Goal: Information Seeking & Learning: Learn about a topic

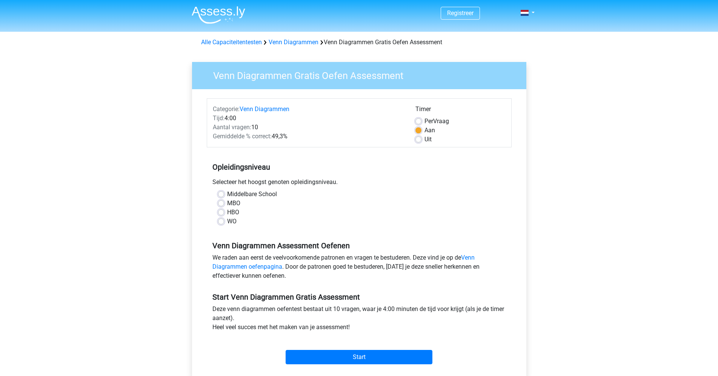
click at [219, 208] on div "HBO" at bounding box center [359, 212] width 282 height 9
click at [227, 213] on label "HBO" at bounding box center [233, 212] width 12 height 9
click at [219, 213] on input "HBO" at bounding box center [221, 212] width 6 height 8
radio input "true"
click at [329, 362] on input "Start" at bounding box center [359, 357] width 147 height 14
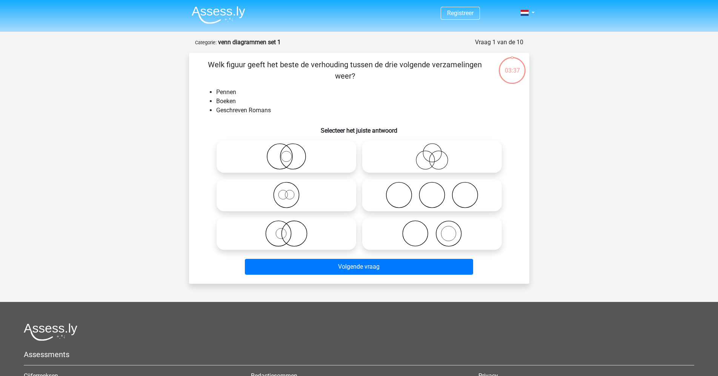
click at [416, 235] on icon at bounding box center [432, 233] width 134 height 26
click at [432, 230] on input "radio" at bounding box center [434, 227] width 5 height 5
radio input "true"
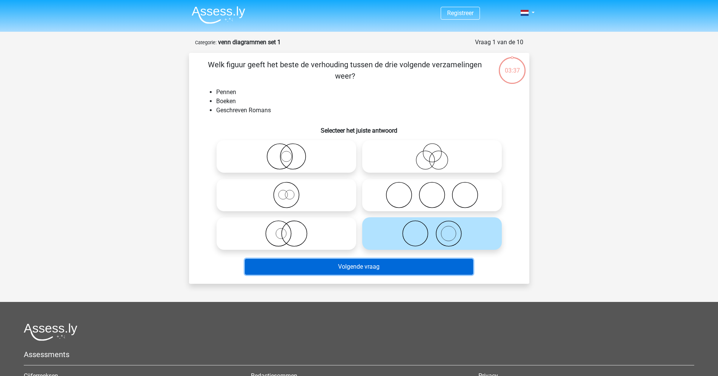
click at [399, 266] on button "Volgende vraag" at bounding box center [359, 267] width 228 height 16
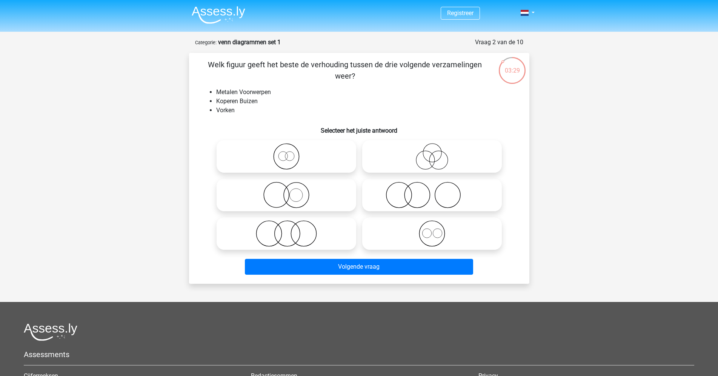
click at [436, 241] on icon at bounding box center [432, 233] width 134 height 26
click at [436, 230] on input "radio" at bounding box center [434, 227] width 5 height 5
radio input "true"
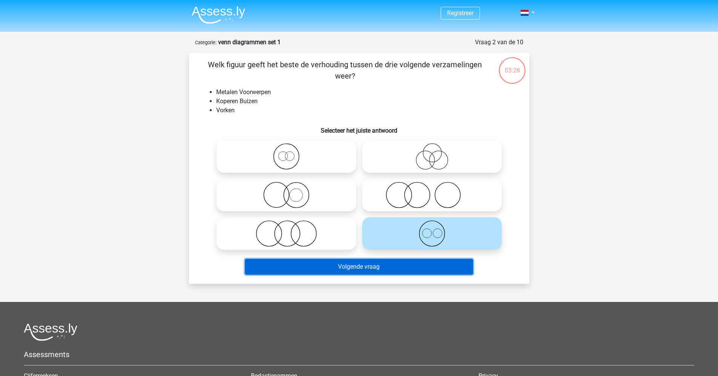
click at [404, 266] on button "Volgende vraag" at bounding box center [359, 267] width 228 height 16
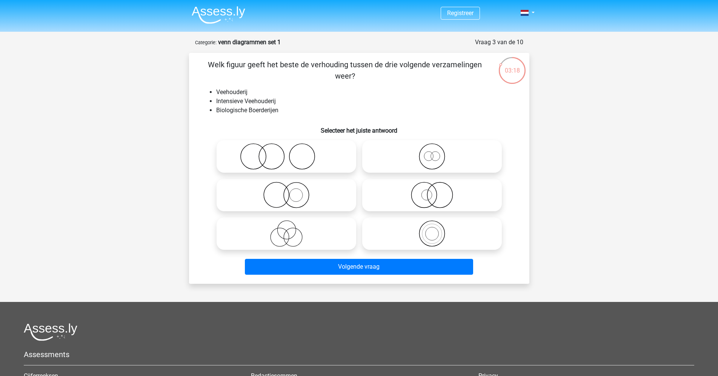
click at [413, 197] on icon at bounding box center [432, 195] width 134 height 26
click at [432, 191] on input "radio" at bounding box center [434, 188] width 5 height 5
radio input "true"
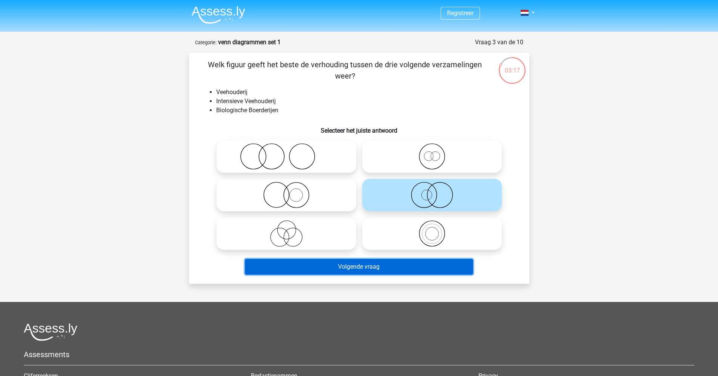
click at [387, 272] on button "Volgende vraag" at bounding box center [359, 267] width 228 height 16
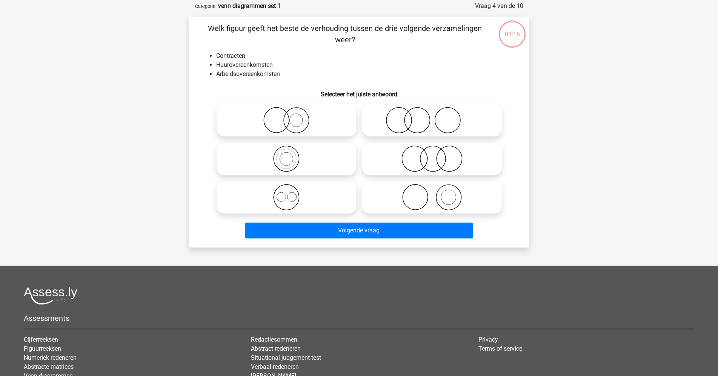
scroll to position [38, 0]
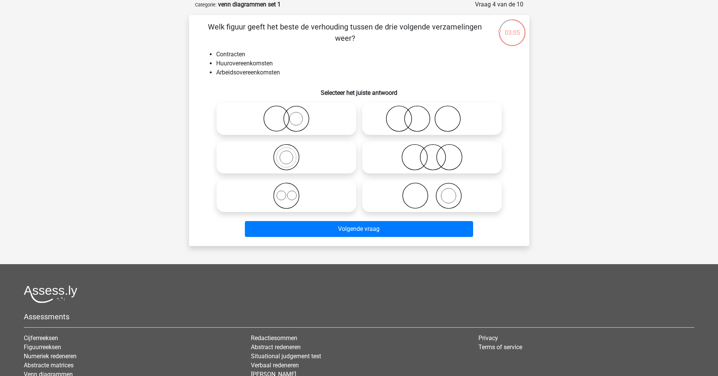
click at [299, 195] on circle at bounding box center [286, 195] width 25 height 25
click at [291, 192] on input "radio" at bounding box center [289, 189] width 5 height 5
radio input "true"
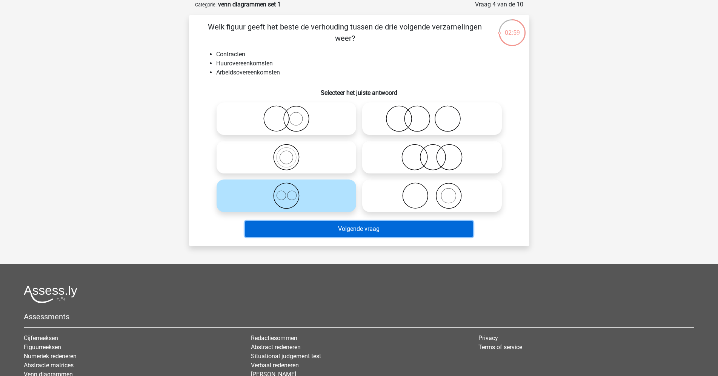
click at [316, 229] on button "Volgende vraag" at bounding box center [359, 229] width 228 height 16
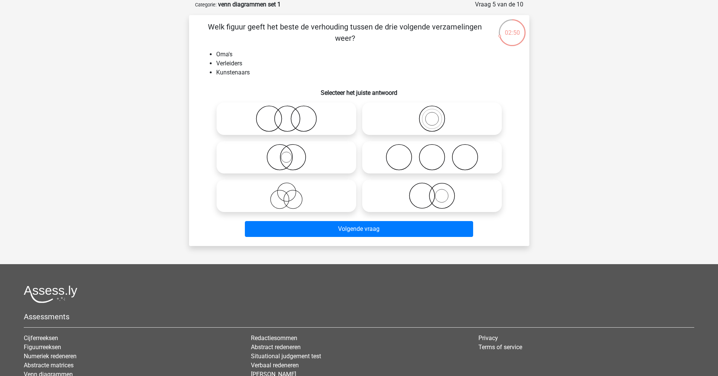
click at [273, 194] on circle at bounding box center [280, 199] width 18 height 18
click at [287, 192] on input "radio" at bounding box center [289, 189] width 5 height 5
radio input "true"
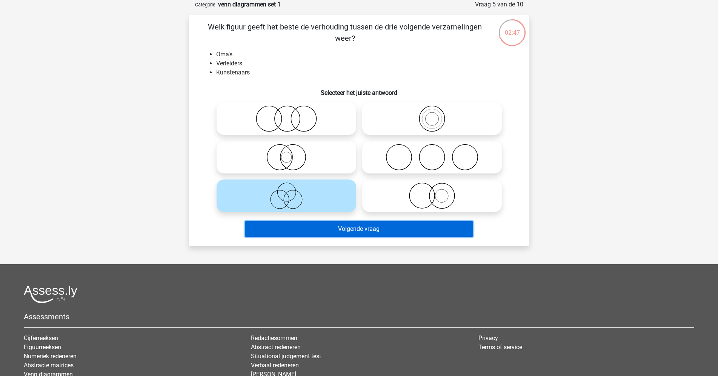
click at [282, 226] on button "Volgende vraag" at bounding box center [359, 229] width 228 height 16
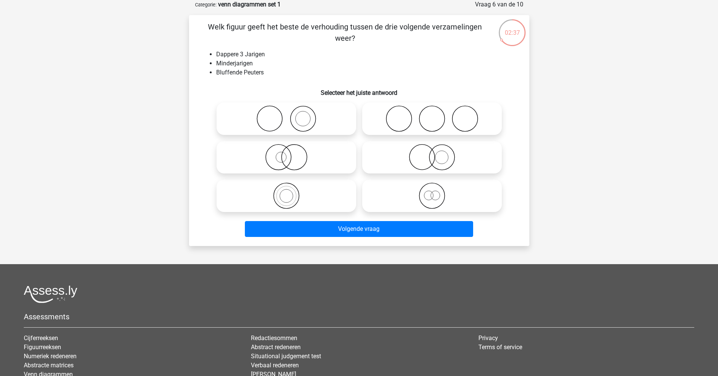
click at [468, 199] on icon at bounding box center [432, 195] width 134 height 26
click at [437, 192] on input "radio" at bounding box center [434, 189] width 5 height 5
radio input "true"
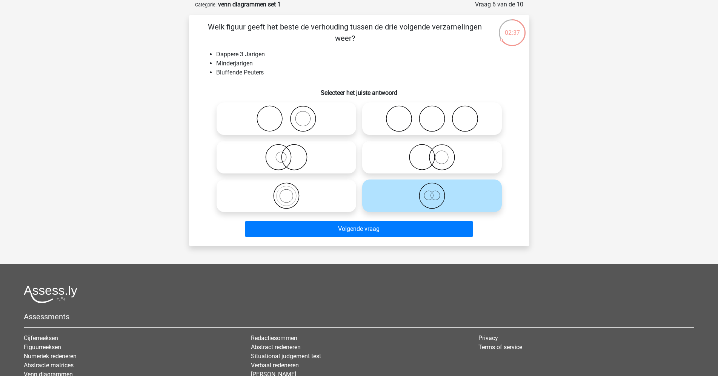
click at [397, 242] on div "Welk figuur geeft het beste de verhouding tussen de drie volgende verzamelingen…" at bounding box center [359, 130] width 340 height 231
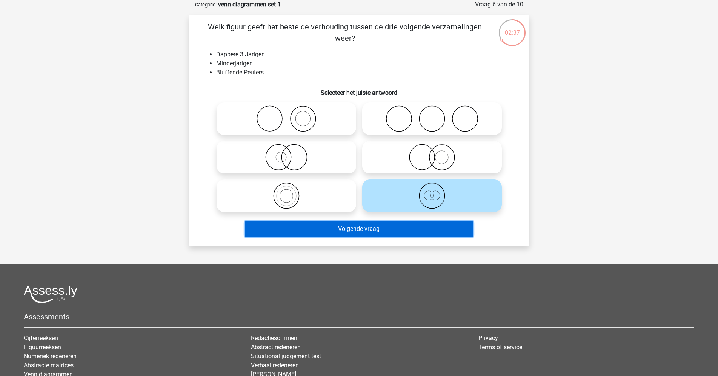
click at [407, 231] on button "Volgende vraag" at bounding box center [359, 229] width 228 height 16
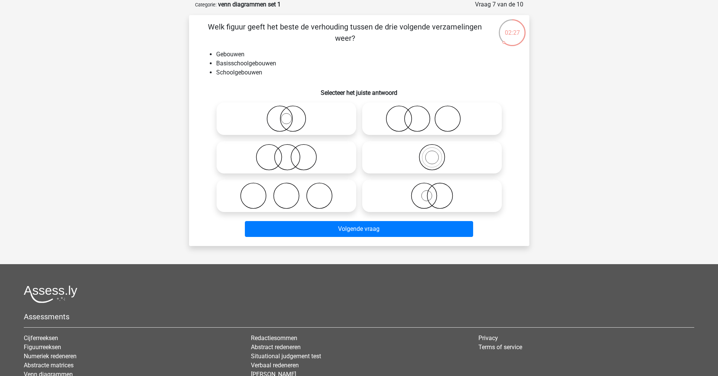
click at [474, 196] on icon at bounding box center [432, 195] width 134 height 26
click at [437, 192] on input "radio" at bounding box center [434, 189] width 5 height 5
radio input "true"
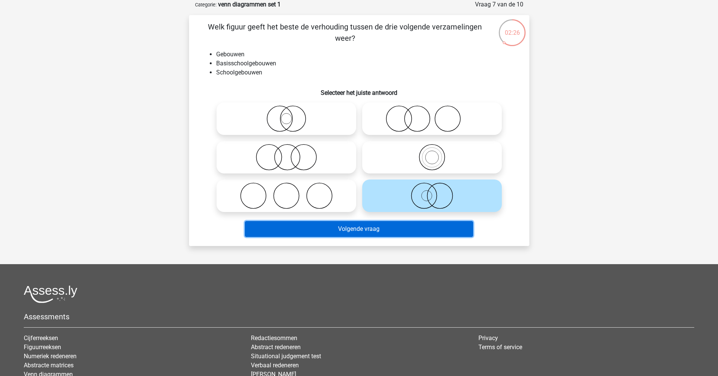
click at [414, 228] on button "Volgende vraag" at bounding box center [359, 229] width 228 height 16
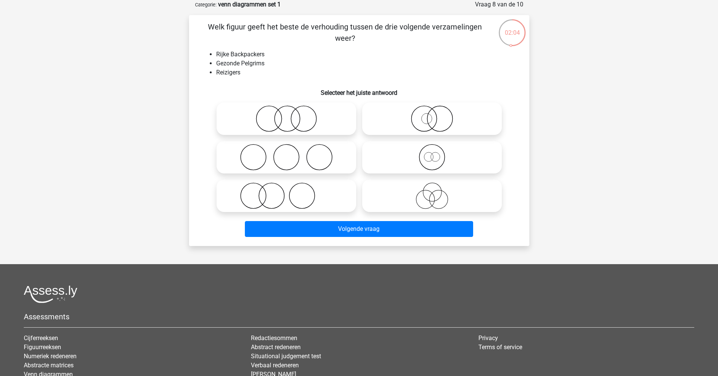
click at [374, 159] on icon at bounding box center [432, 157] width 134 height 26
click at [432, 153] on input "radio" at bounding box center [434, 150] width 5 height 5
radio input "true"
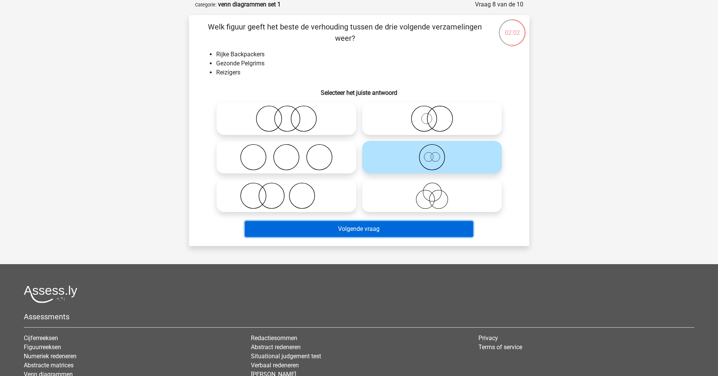
click at [351, 228] on button "Volgende vraag" at bounding box center [359, 229] width 228 height 16
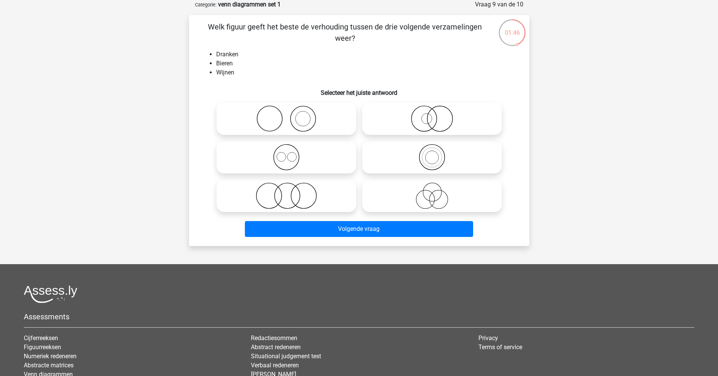
click at [303, 156] on icon at bounding box center [287, 157] width 134 height 26
click at [291, 153] on input "radio" at bounding box center [289, 150] width 5 height 5
radio input "true"
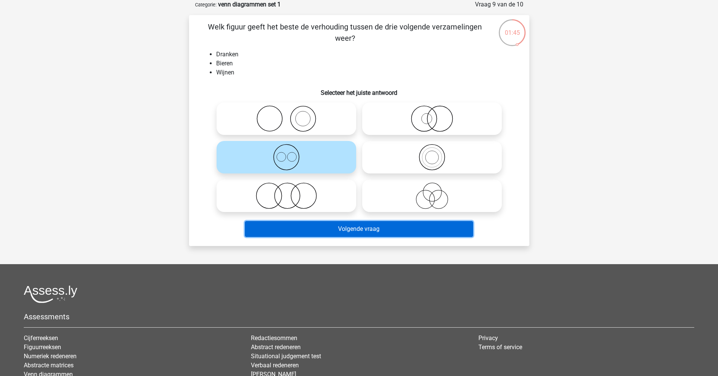
click at [342, 230] on button "Volgende vraag" at bounding box center [359, 229] width 228 height 16
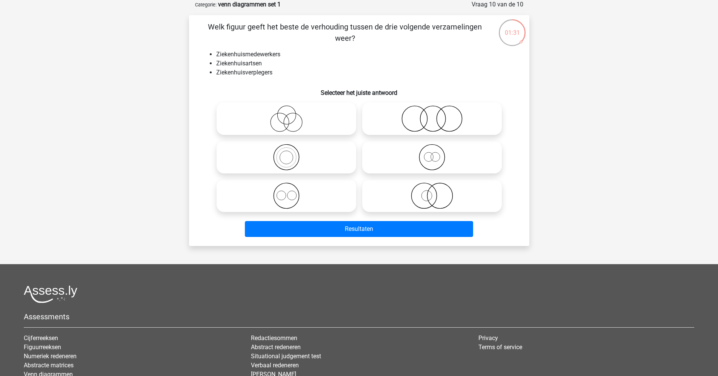
click at [403, 164] on icon at bounding box center [432, 157] width 134 height 26
click at [432, 153] on input "radio" at bounding box center [434, 150] width 5 height 5
radio input "true"
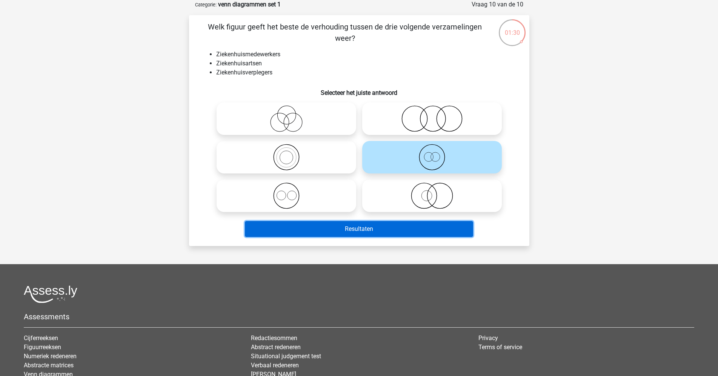
click at [379, 235] on button "Resultaten" at bounding box center [359, 229] width 228 height 16
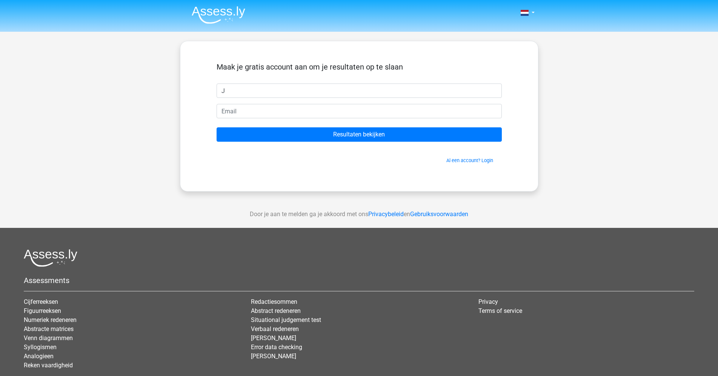
type input "J"
click at [230, 103] on form "Maak je gratis account aan om je resultaten op te slaan J Resultaten bekijken A…" at bounding box center [359, 113] width 285 height 102
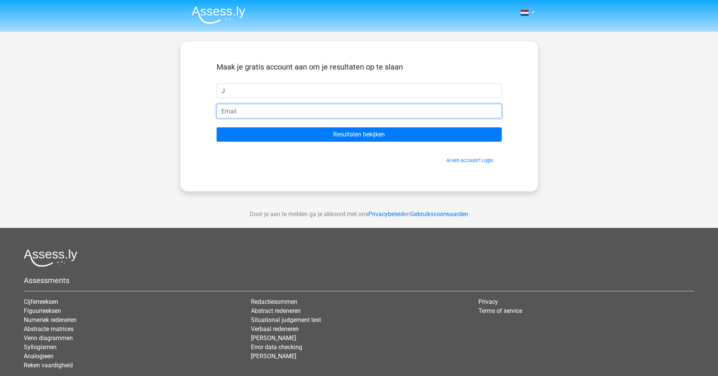
click at [244, 112] on input "email" at bounding box center [359, 111] width 285 height 14
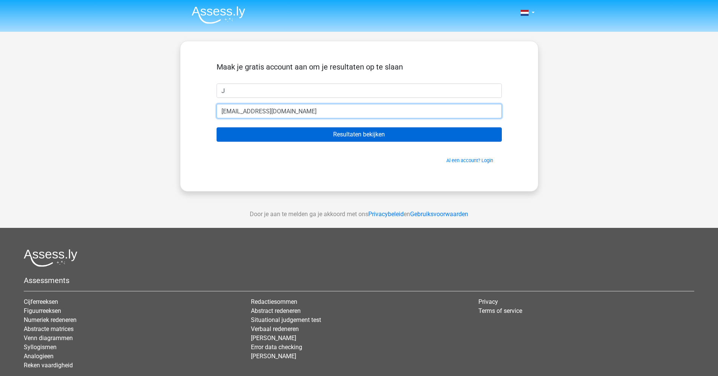
type input "jelleverleun@gmail.com"
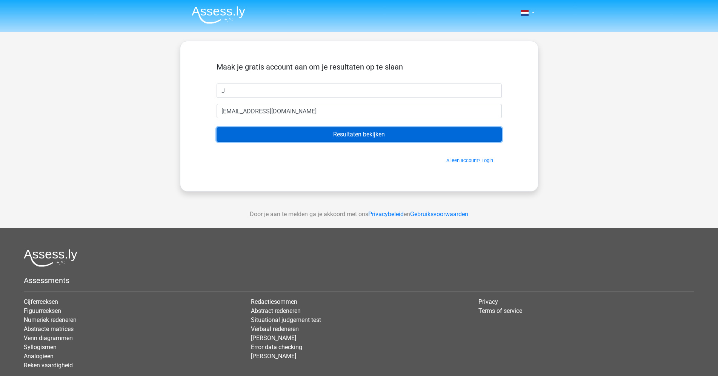
click at [282, 129] on input "Resultaten bekijken" at bounding box center [359, 134] width 285 height 14
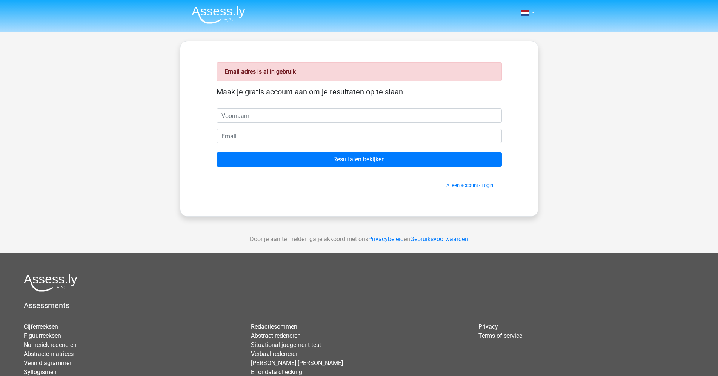
click at [279, 115] on input "text" at bounding box center [359, 115] width 285 height 14
type input "J"
click at [249, 133] on input "email" at bounding box center [359, 136] width 285 height 14
type input "[EMAIL_ADDRESS][DOMAIN_NAME]"
click at [217, 152] on input "Resultaten bekijken" at bounding box center [359, 159] width 285 height 14
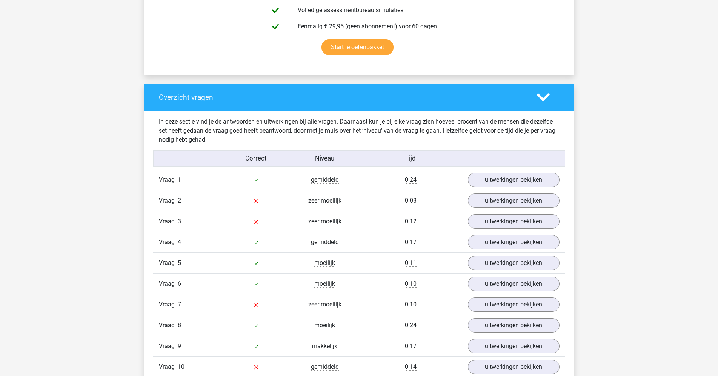
scroll to position [169, 0]
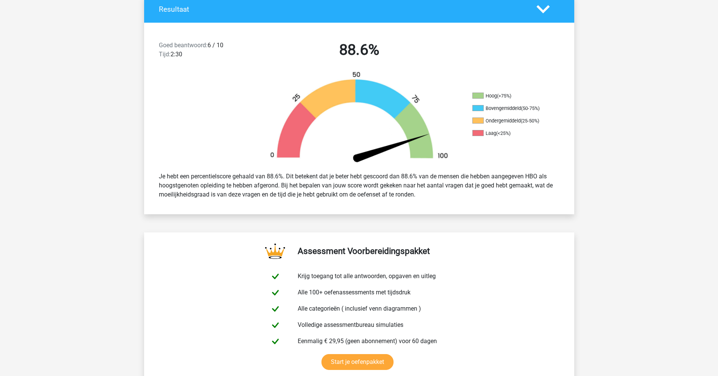
drag, startPoint x: 675, startPoint y: 28, endPoint x: 673, endPoint y: 22, distance: 6.2
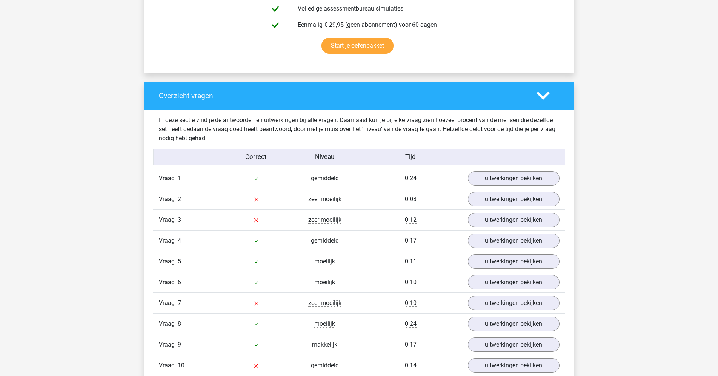
scroll to position [501, 0]
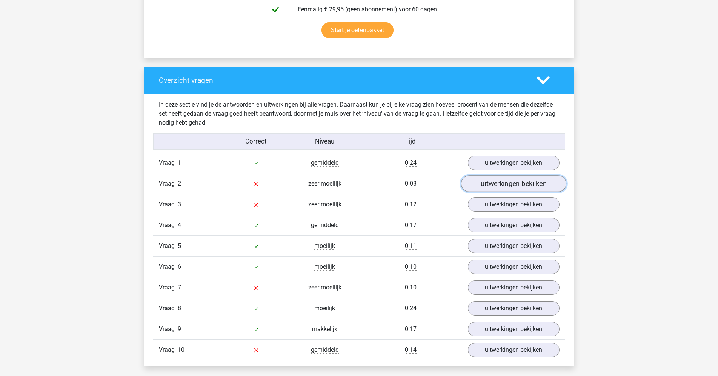
click at [491, 186] on link "uitwerkingen bekijken" at bounding box center [513, 183] width 105 height 17
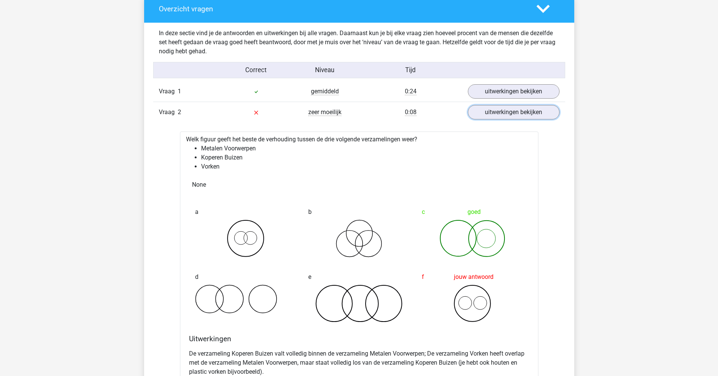
scroll to position [578, 0]
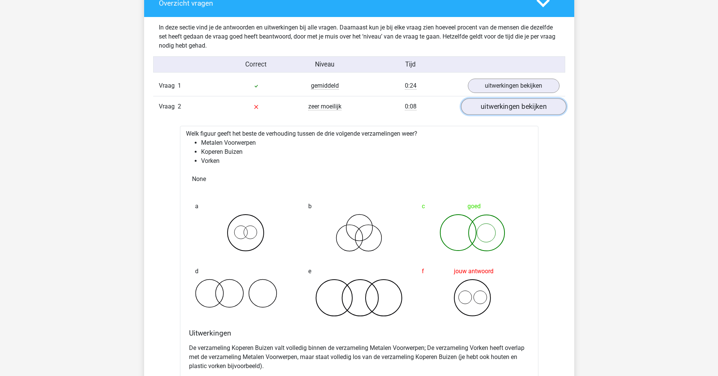
click at [513, 109] on link "uitwerkingen bekijken" at bounding box center [513, 106] width 105 height 17
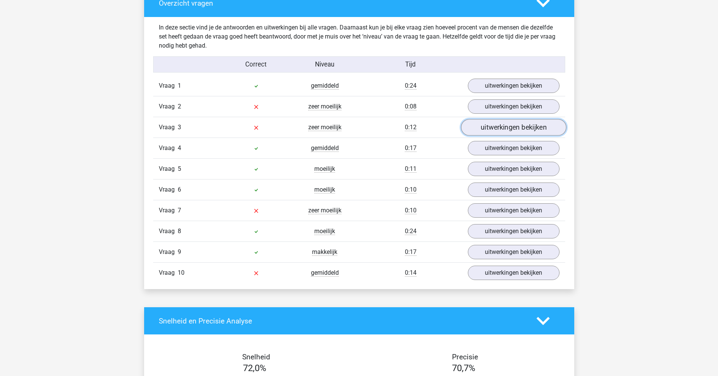
click at [498, 128] on link "uitwerkingen bekijken" at bounding box center [513, 127] width 105 height 17
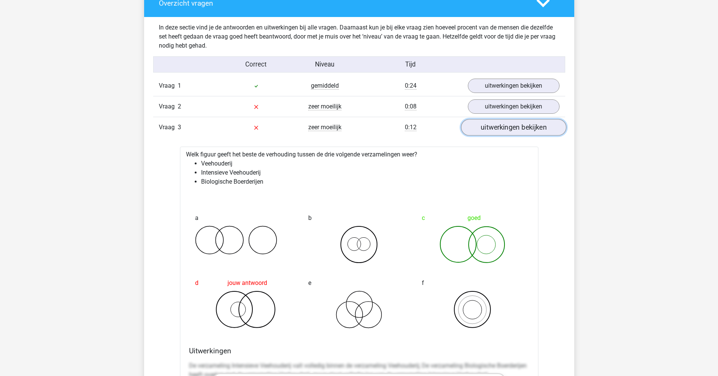
click at [529, 134] on link "uitwerkingen bekijken" at bounding box center [513, 127] width 105 height 17
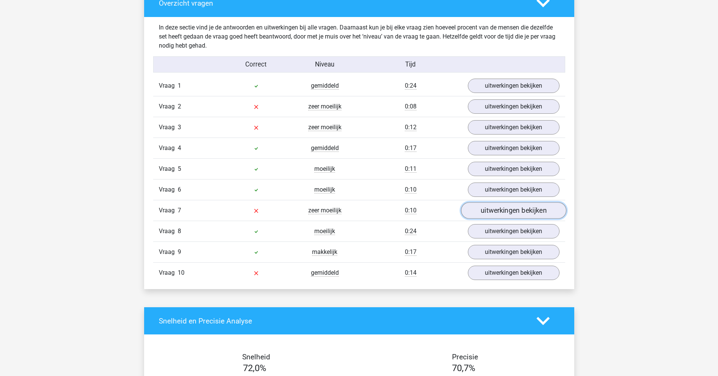
click at [513, 210] on link "uitwerkingen bekijken" at bounding box center [513, 210] width 105 height 17
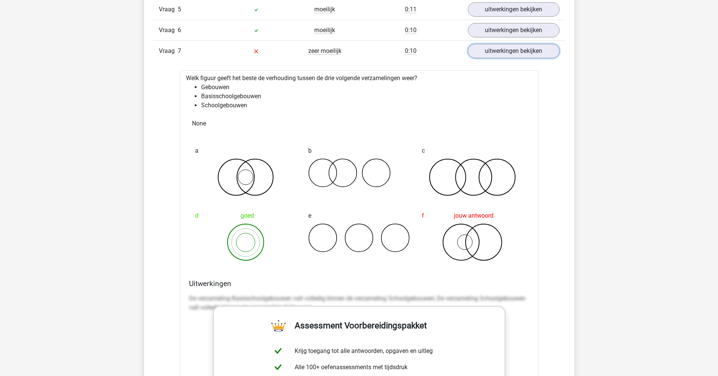
scroll to position [732, 0]
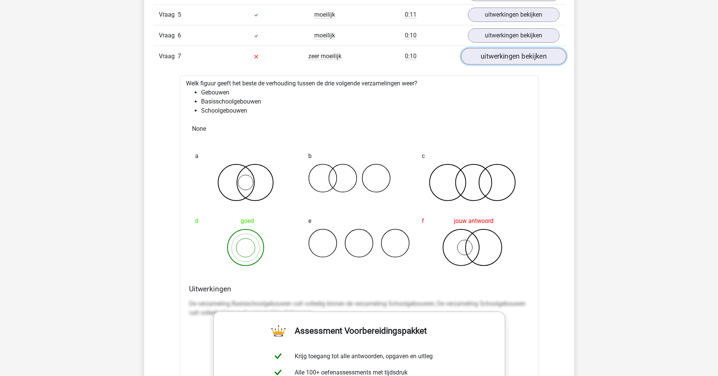
click at [524, 60] on link "uitwerkingen bekijken" at bounding box center [513, 56] width 105 height 17
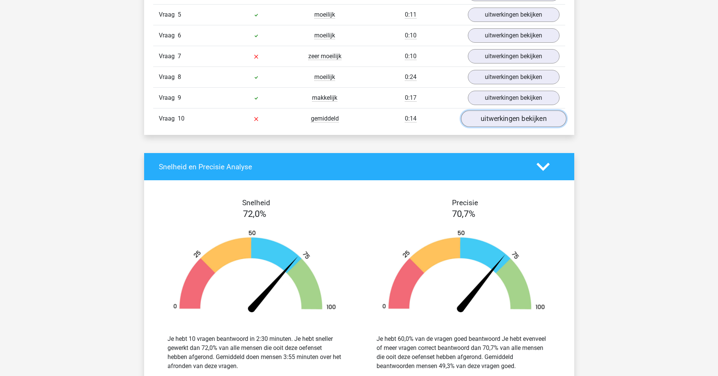
click at [505, 112] on link "uitwerkingen bekijken" at bounding box center [513, 118] width 105 height 17
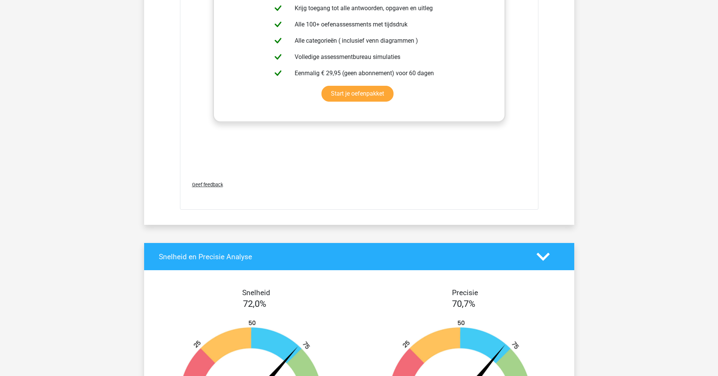
drag, startPoint x: 587, startPoint y: 209, endPoint x: 576, endPoint y: 317, distance: 108.5
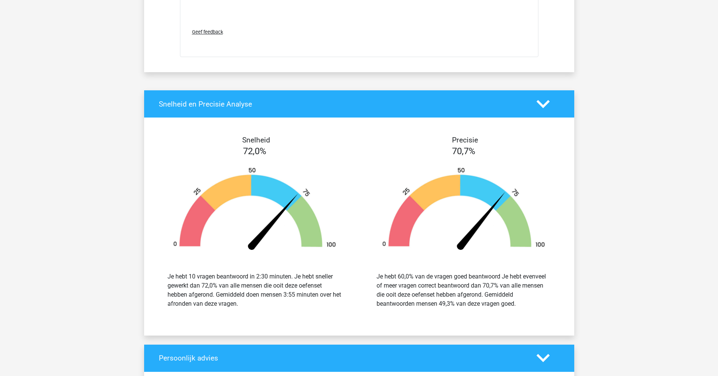
scroll to position [719, 0]
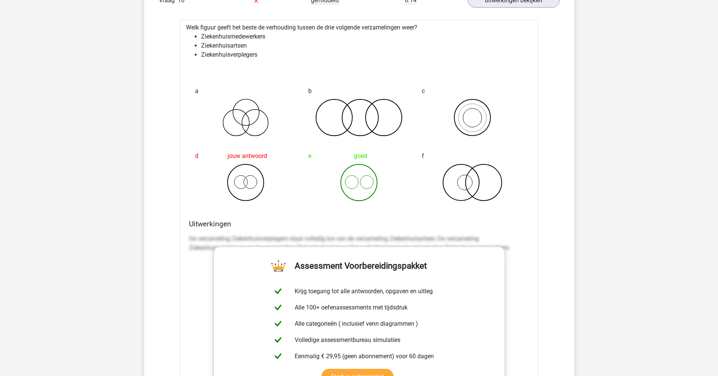
drag, startPoint x: 607, startPoint y: 174, endPoint x: 599, endPoint y: 95, distance: 80.0
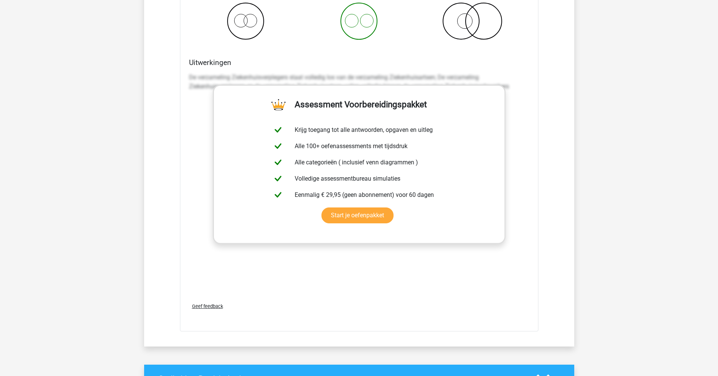
drag, startPoint x: 615, startPoint y: 129, endPoint x: 579, endPoint y: 274, distance: 149.0
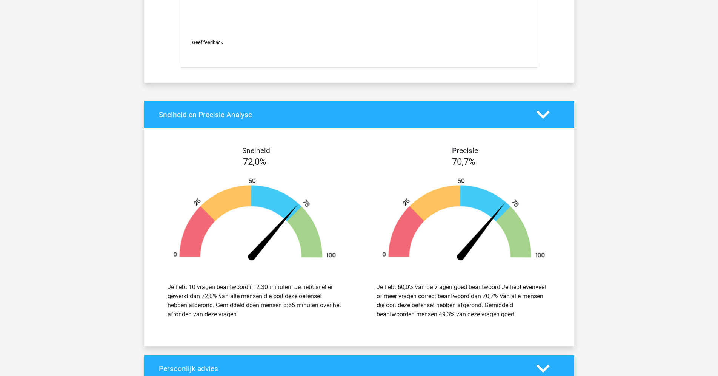
drag, startPoint x: 582, startPoint y: 220, endPoint x: 551, endPoint y: 327, distance: 111.1
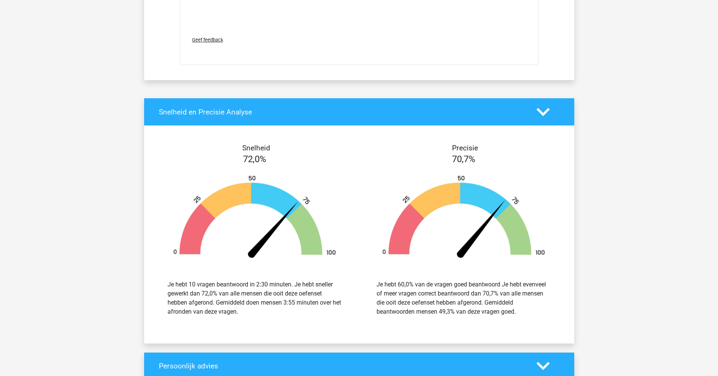
scroll to position [1294, 0]
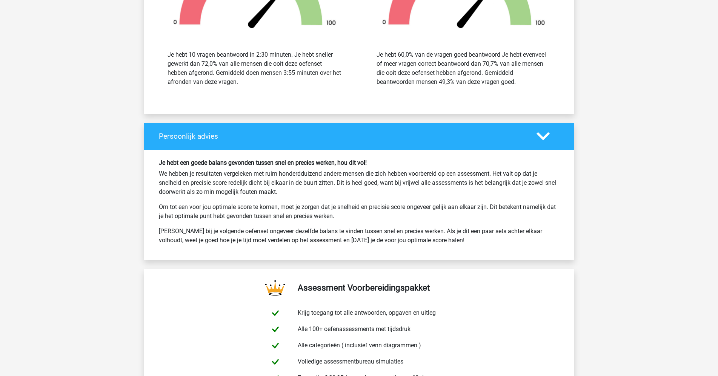
drag, startPoint x: 603, startPoint y: 220, endPoint x: 595, endPoint y: 295, distance: 75.2
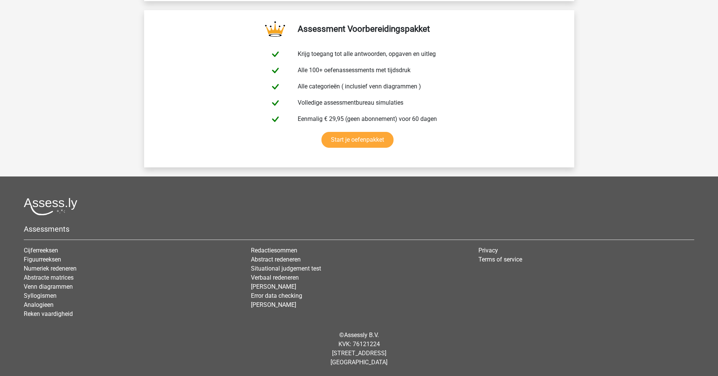
drag, startPoint x: 597, startPoint y: 197, endPoint x: 594, endPoint y: 363, distance: 165.4
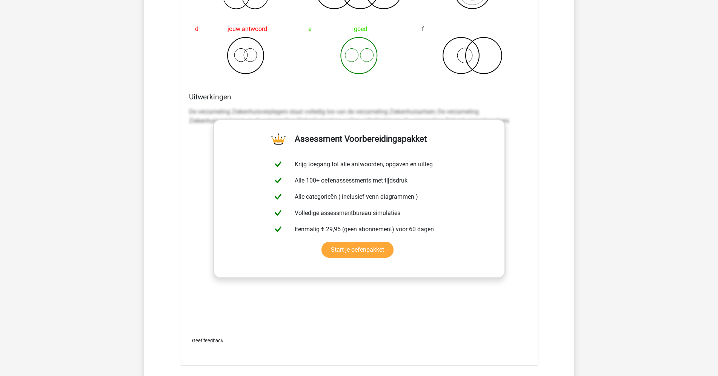
scroll to position [0, 0]
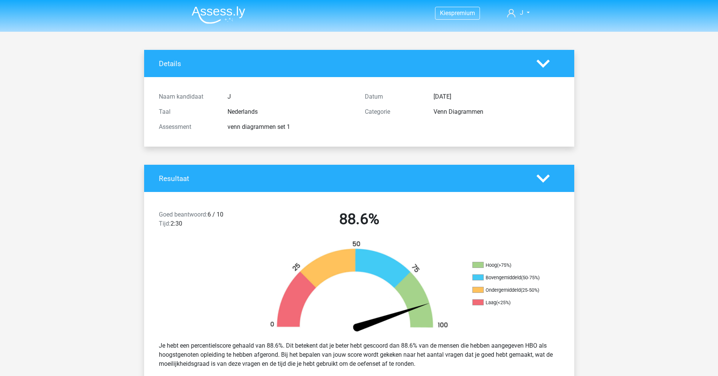
drag, startPoint x: 562, startPoint y: 133, endPoint x: 488, endPoint y: 40, distance: 118.6
click at [222, 6] on li at bounding box center [216, 13] width 60 height 21
click at [219, 11] on img at bounding box center [219, 15] width 54 height 18
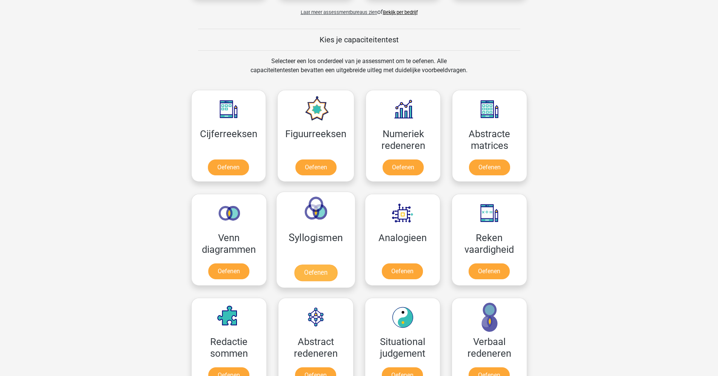
scroll to position [270, 0]
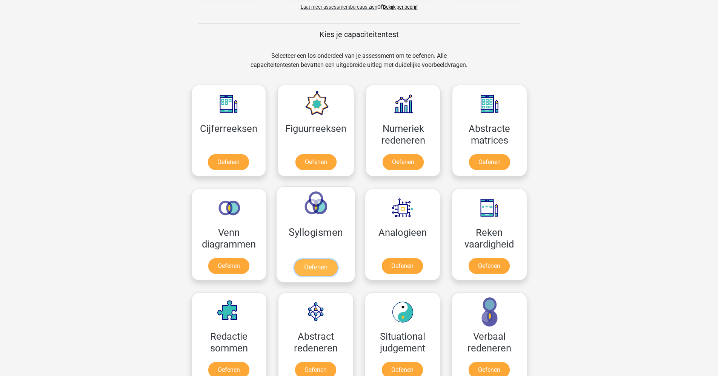
click at [316, 266] on link "Oefenen" at bounding box center [315, 267] width 43 height 17
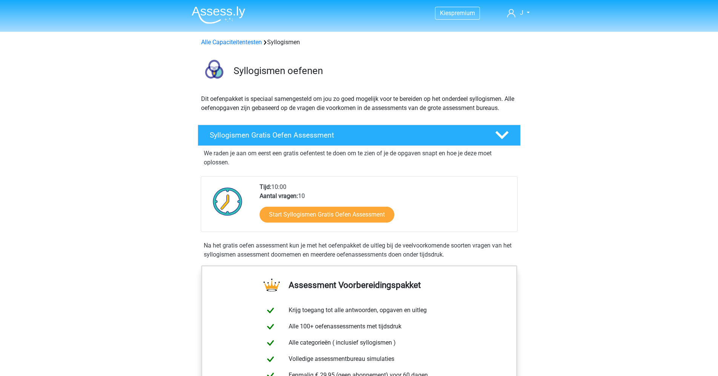
scroll to position [116, 0]
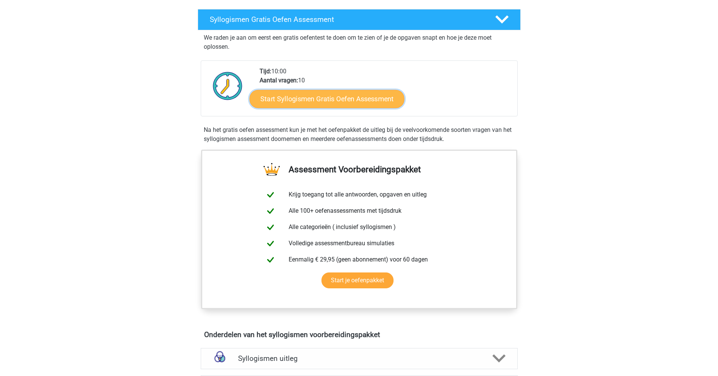
click at [327, 99] on link "Start Syllogismen Gratis Oefen Assessment" at bounding box center [327, 98] width 155 height 18
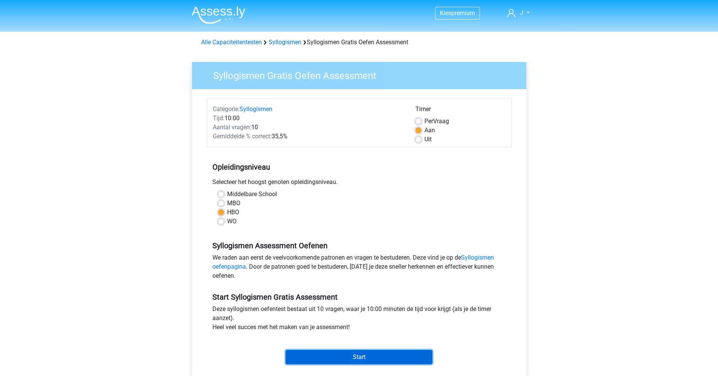
click at [363, 358] on input "Start" at bounding box center [359, 357] width 147 height 14
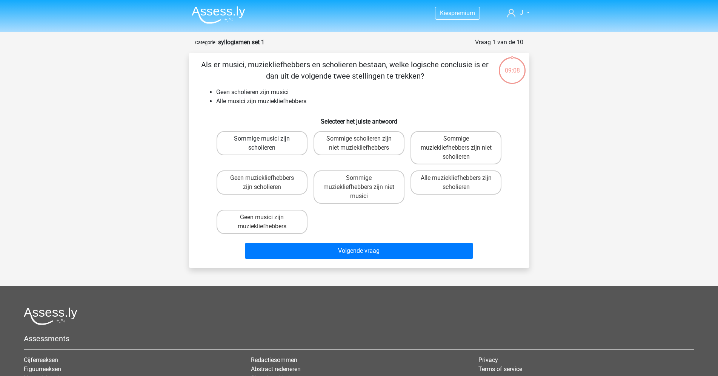
click at [289, 140] on label "Sommige musici zijn scholieren" at bounding box center [262, 143] width 91 height 24
click at [267, 140] on input "Sommige musici zijn scholieren" at bounding box center [264, 141] width 5 height 5
radio input "true"
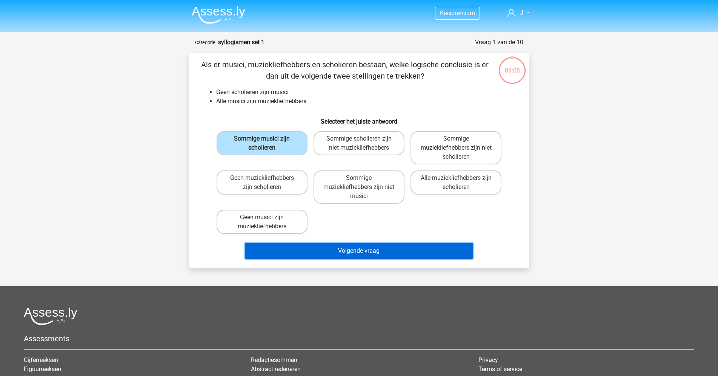
click at [403, 244] on button "Volgende vraag" at bounding box center [359, 251] width 228 height 16
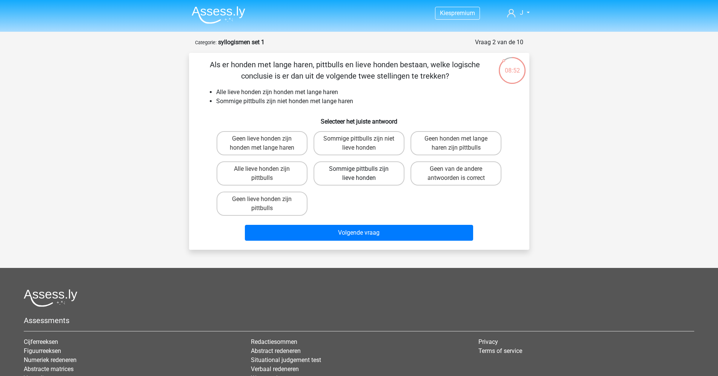
click at [351, 178] on label "Sommige pittbulls zijn lieve honden" at bounding box center [359, 173] width 91 height 24
click at [359, 174] on input "Sommige pittbulls zijn lieve honden" at bounding box center [361, 171] width 5 height 5
radio input "true"
click at [374, 142] on label "Sommige pittbulls zijn niet lieve honden" at bounding box center [359, 143] width 91 height 24
click at [364, 142] on input "Sommige pittbulls zijn niet lieve honden" at bounding box center [361, 141] width 5 height 5
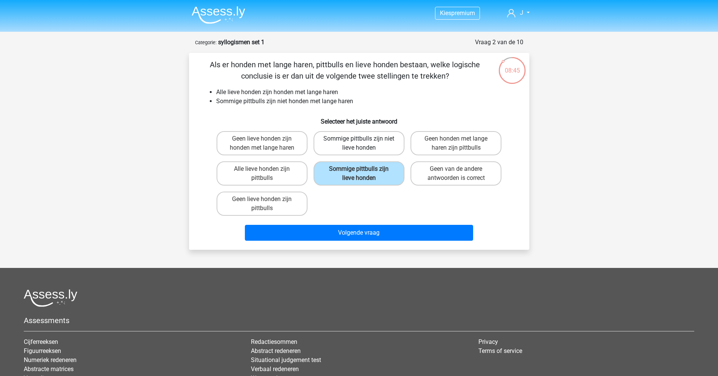
radio input "true"
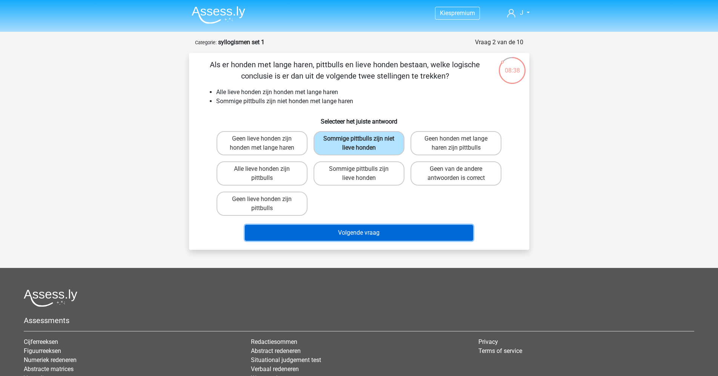
click at [351, 229] on button "Volgende vraag" at bounding box center [359, 233] width 228 height 16
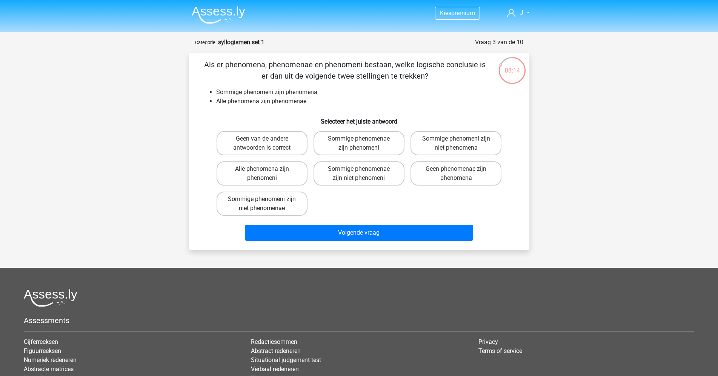
click at [277, 209] on label "Sommige phenomeni zijn niet phenomenae" at bounding box center [262, 203] width 91 height 24
click at [267, 204] on input "Sommige phenomeni zijn niet phenomenae" at bounding box center [264, 201] width 5 height 5
radio input "true"
click at [327, 247] on div "Als er phenomena, phenomenae en phenomeni bestaan, welke logische conclusie is …" at bounding box center [359, 151] width 340 height 197
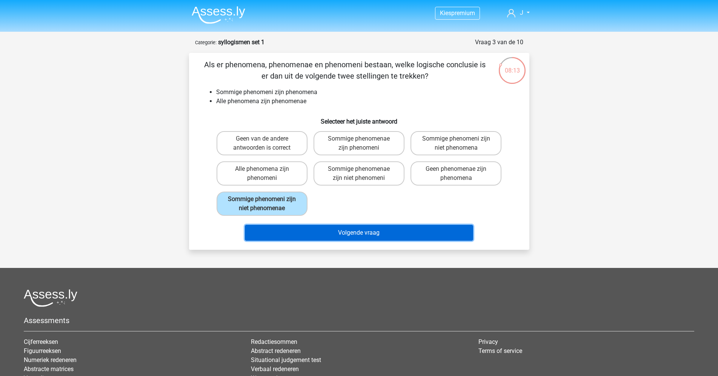
click at [346, 235] on button "Volgende vraag" at bounding box center [359, 233] width 228 height 16
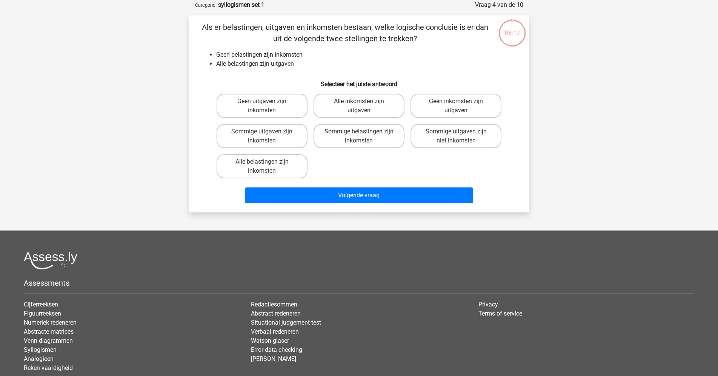
scroll to position [38, 0]
click at [280, 105] on label "Geen uitgaven zijn inkomsten" at bounding box center [262, 105] width 91 height 24
click at [267, 105] on input "Geen uitgaven zijn inkomsten" at bounding box center [264, 103] width 5 height 5
radio input "true"
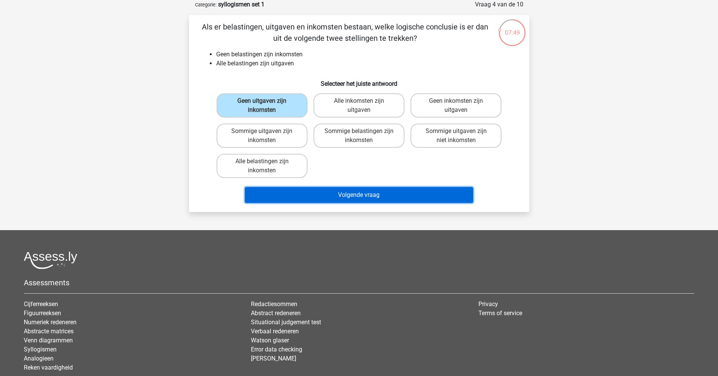
click at [325, 194] on button "Volgende vraag" at bounding box center [359, 195] width 228 height 16
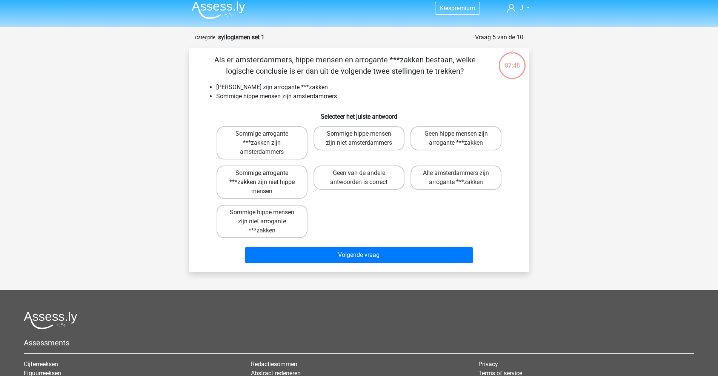
scroll to position [0, 0]
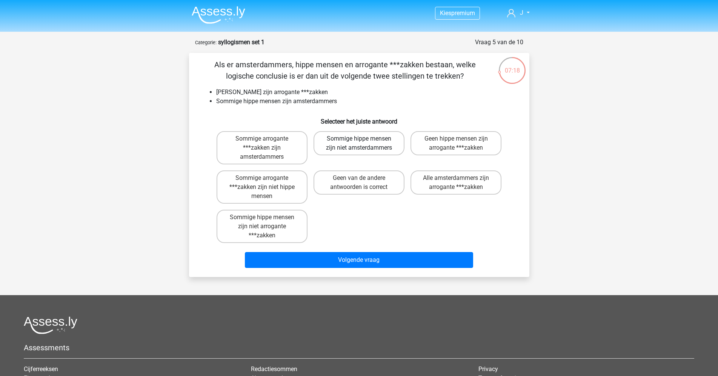
click at [351, 147] on label "Sommige hippe mensen zijn niet amsterdammers" at bounding box center [359, 143] width 91 height 24
click at [359, 143] on input "Sommige hippe mensen zijn niet amsterdammers" at bounding box center [361, 141] width 5 height 5
radio input "true"
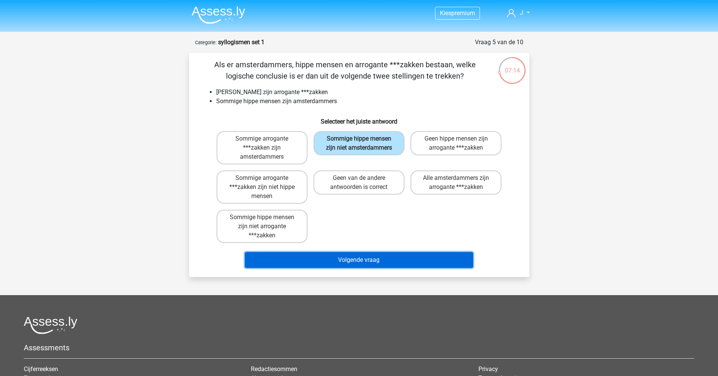
click at [362, 256] on button "Volgende vraag" at bounding box center [359, 260] width 228 height 16
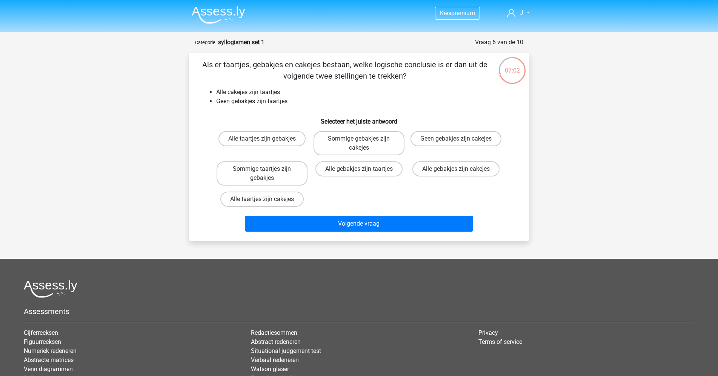
click at [266, 200] on input "Alle taartjes zijn cakejes" at bounding box center [264, 201] width 5 height 5
radio input "true"
click at [431, 171] on label "Alle gebakjes zijn cakejes" at bounding box center [456, 168] width 87 height 15
click at [456, 171] on input "Alle gebakjes zijn cakejes" at bounding box center [458, 171] width 5 height 5
radio input "true"
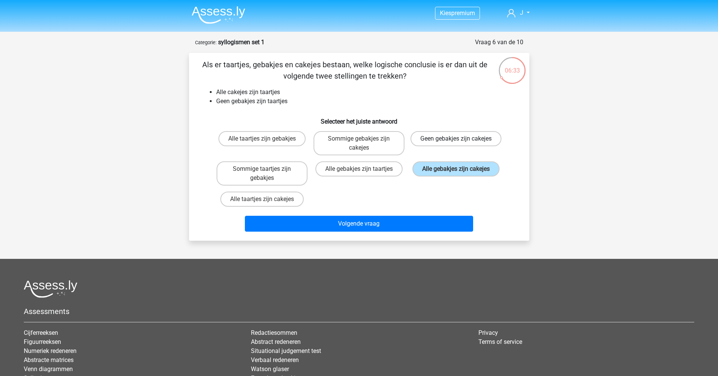
click at [434, 144] on label "Geen gebakjes zijn cakejes" at bounding box center [456, 138] width 91 height 15
click at [456, 143] on input "Geen gebakjes zijn cakejes" at bounding box center [458, 141] width 5 height 5
radio input "true"
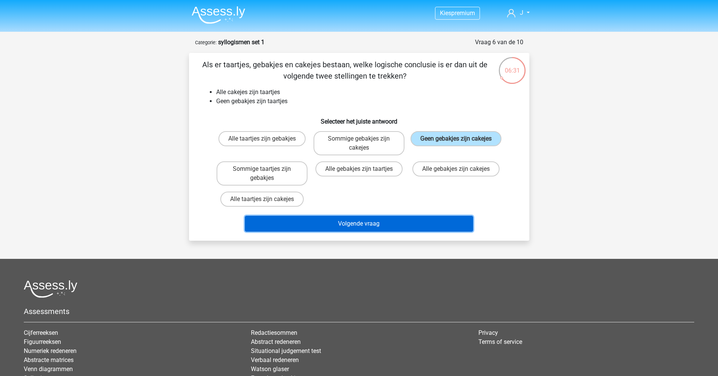
click at [376, 220] on button "Volgende vraag" at bounding box center [359, 224] width 228 height 16
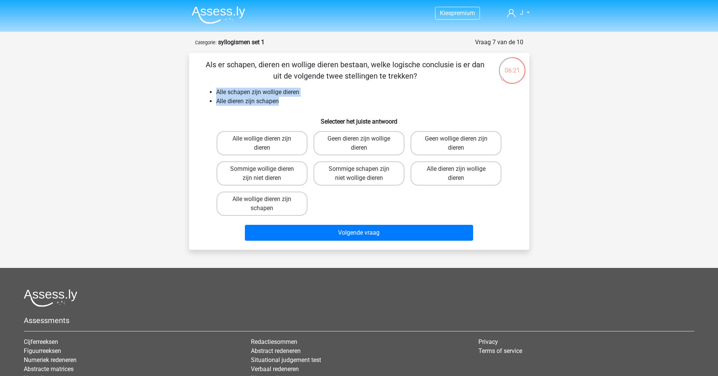
drag, startPoint x: 290, startPoint y: 105, endPoint x: 207, endPoint y: 94, distance: 84.1
click at [207, 94] on ul "Alle schapen zijn wollige dieren Alle dieren zijn schapen" at bounding box center [359, 97] width 316 height 18
click at [330, 107] on div "Als er schapen, dieren en wollige dieren bestaan, welke logische conclusie is e…" at bounding box center [359, 151] width 334 height 185
click at [293, 206] on label "Alle wollige dieren zijn schapen" at bounding box center [262, 203] width 91 height 24
click at [267, 204] on input "Alle wollige dieren zijn schapen" at bounding box center [264, 201] width 5 height 5
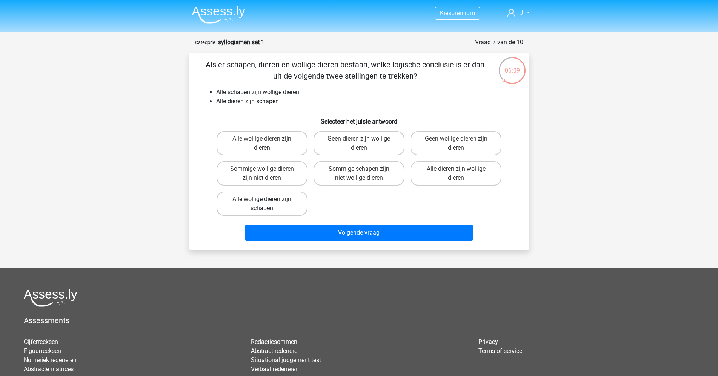
radio input "true"
click at [455, 182] on label "Alle dieren zijn wollige dieren" at bounding box center [456, 173] width 91 height 24
click at [456, 174] on input "Alle dieren zijn wollige dieren" at bounding box center [458, 171] width 5 height 5
radio input "true"
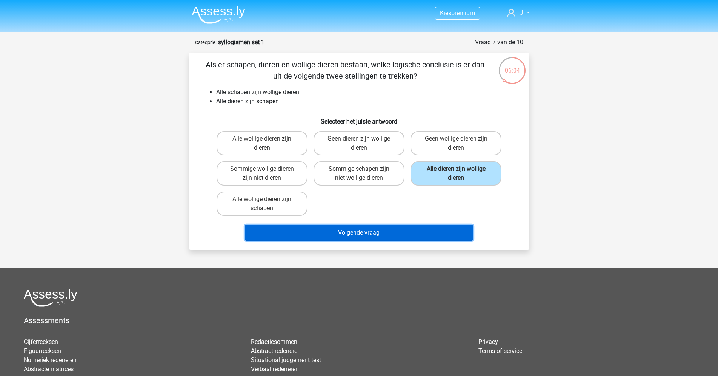
click at [402, 234] on button "Volgende vraag" at bounding box center [359, 233] width 228 height 16
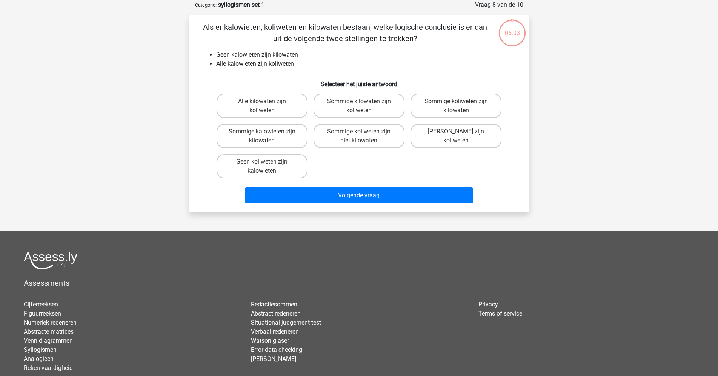
scroll to position [38, 0]
click at [291, 165] on label "Geen koliweten zijn kalowieten" at bounding box center [262, 166] width 91 height 24
click at [258, 166] on label "Geen koliweten zijn kalowieten" at bounding box center [262, 166] width 91 height 24
click at [260, 173] on label "Geen koliweten zijn kalowieten" at bounding box center [262, 166] width 91 height 24
click at [262, 166] on input "Geen koliweten zijn kalowieten" at bounding box center [264, 163] width 5 height 5
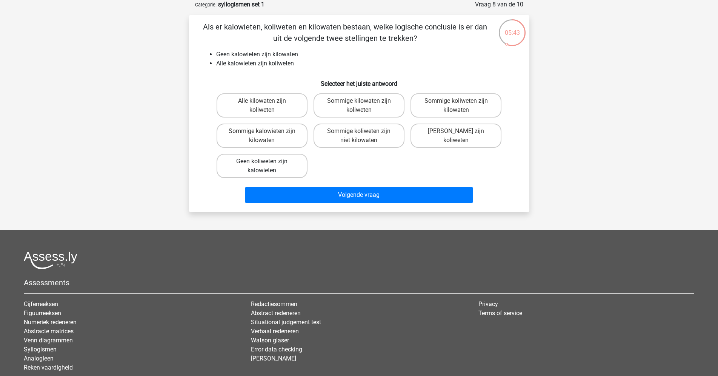
radio input "true"
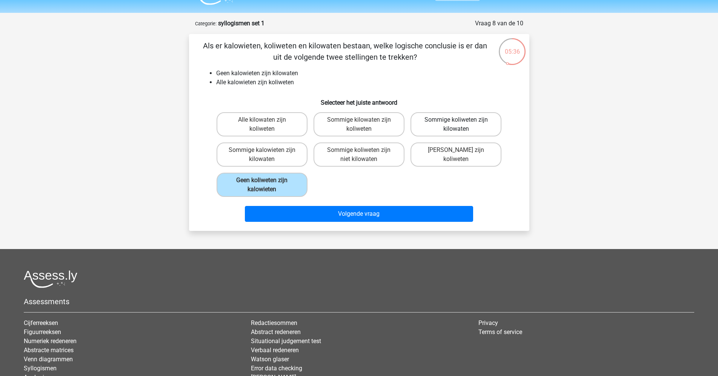
scroll to position [0, 0]
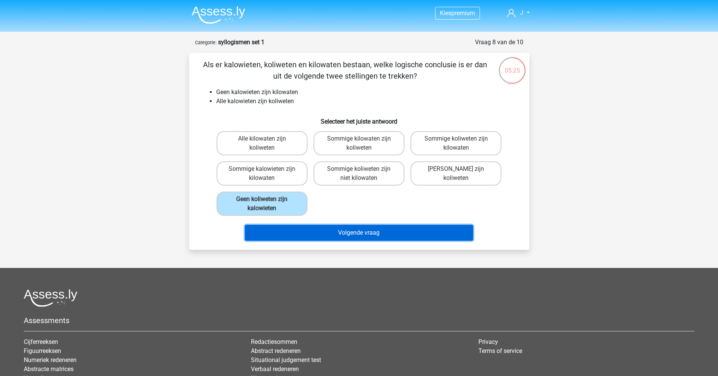
click at [370, 231] on button "Volgende vraag" at bounding box center [359, 233] width 228 height 16
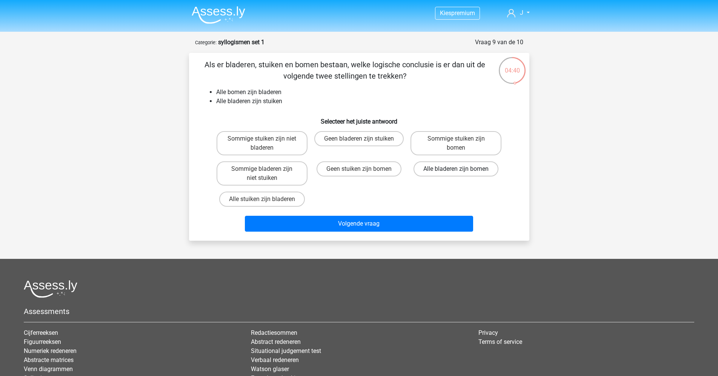
click at [467, 172] on label "Alle bladeren zijn bomen" at bounding box center [456, 168] width 85 height 15
click at [461, 172] on input "Alle bladeren zijn bomen" at bounding box center [458, 171] width 5 height 5
radio input "true"
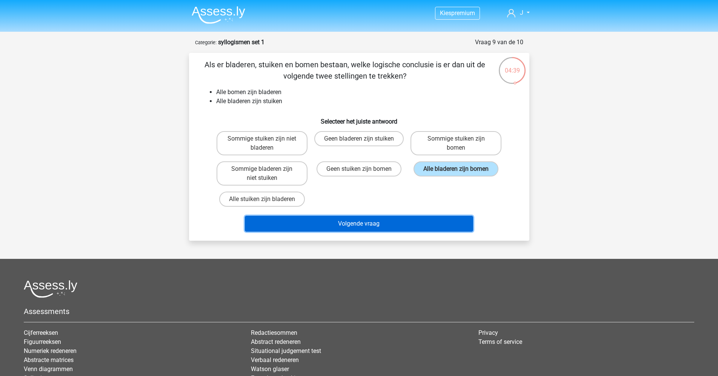
click at [365, 224] on button "Volgende vraag" at bounding box center [359, 224] width 228 height 16
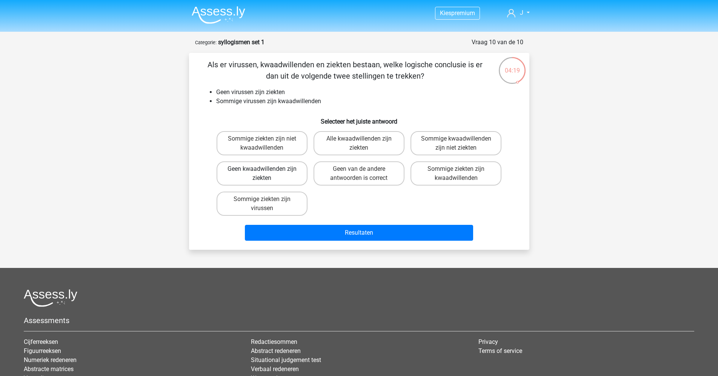
click at [283, 182] on label "Geen kwaadwillenden zijn ziekten" at bounding box center [262, 173] width 91 height 24
click at [267, 174] on input "Geen kwaadwillenden zijn ziekten" at bounding box center [264, 171] width 5 height 5
radio input "true"
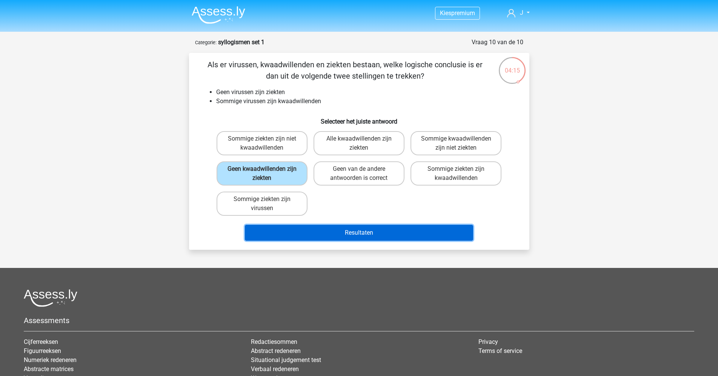
click at [392, 236] on button "Resultaten" at bounding box center [359, 233] width 228 height 16
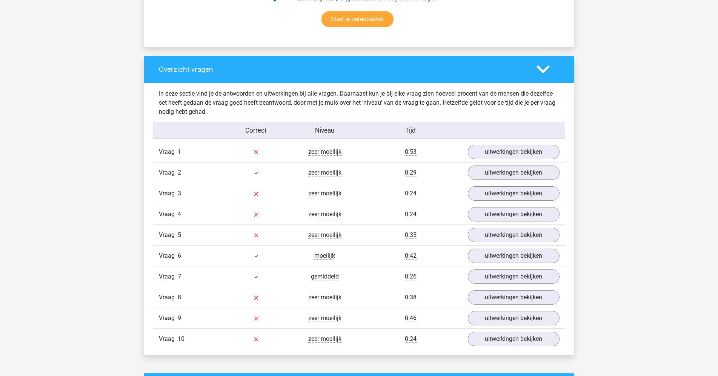
scroll to position [578, 0]
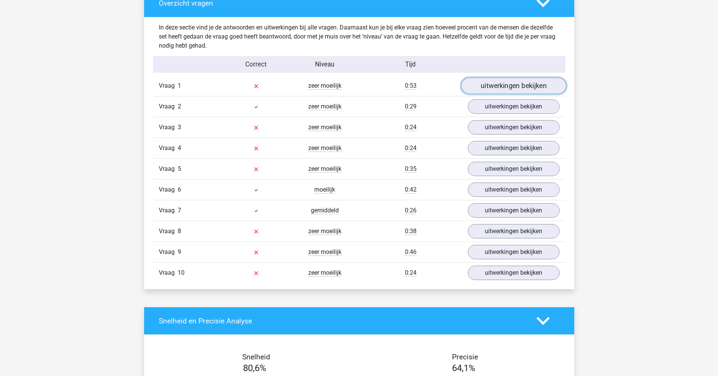
click at [517, 83] on link "uitwerkingen bekijken" at bounding box center [513, 85] width 105 height 17
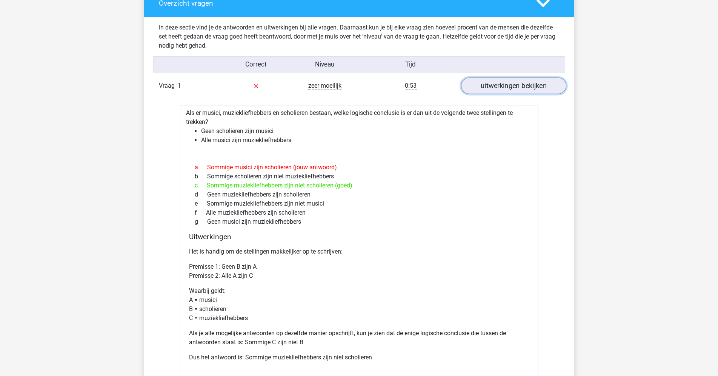
click at [509, 86] on link "uitwerkingen bekijken" at bounding box center [513, 85] width 105 height 17
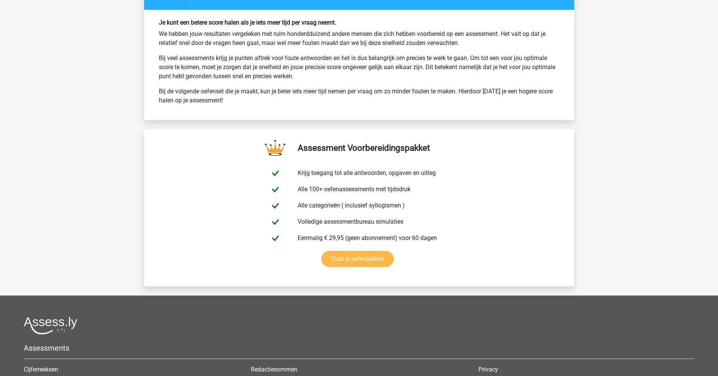
scroll to position [1169, 0]
